Goal: Navigation & Orientation: Understand site structure

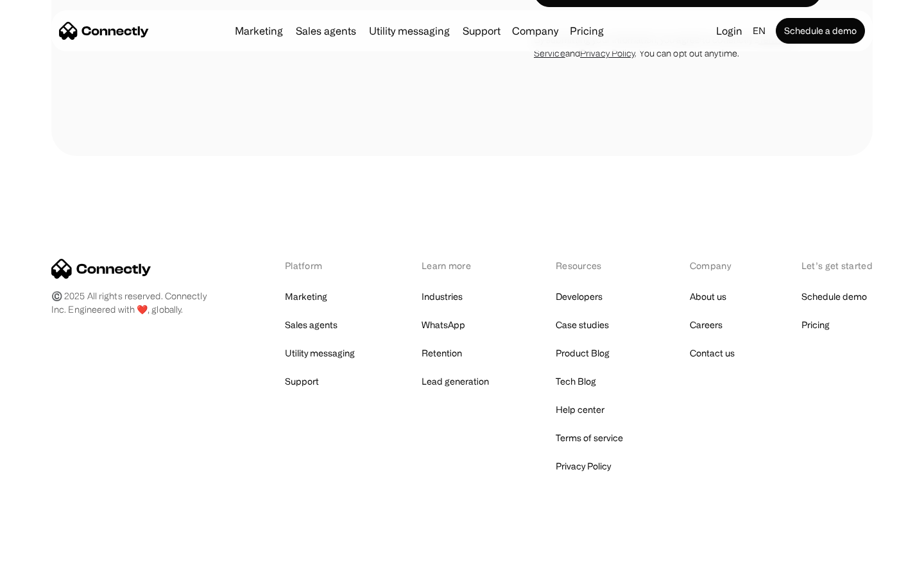
scroll to position [5038, 0]
